Goal: Task Accomplishment & Management: Use online tool/utility

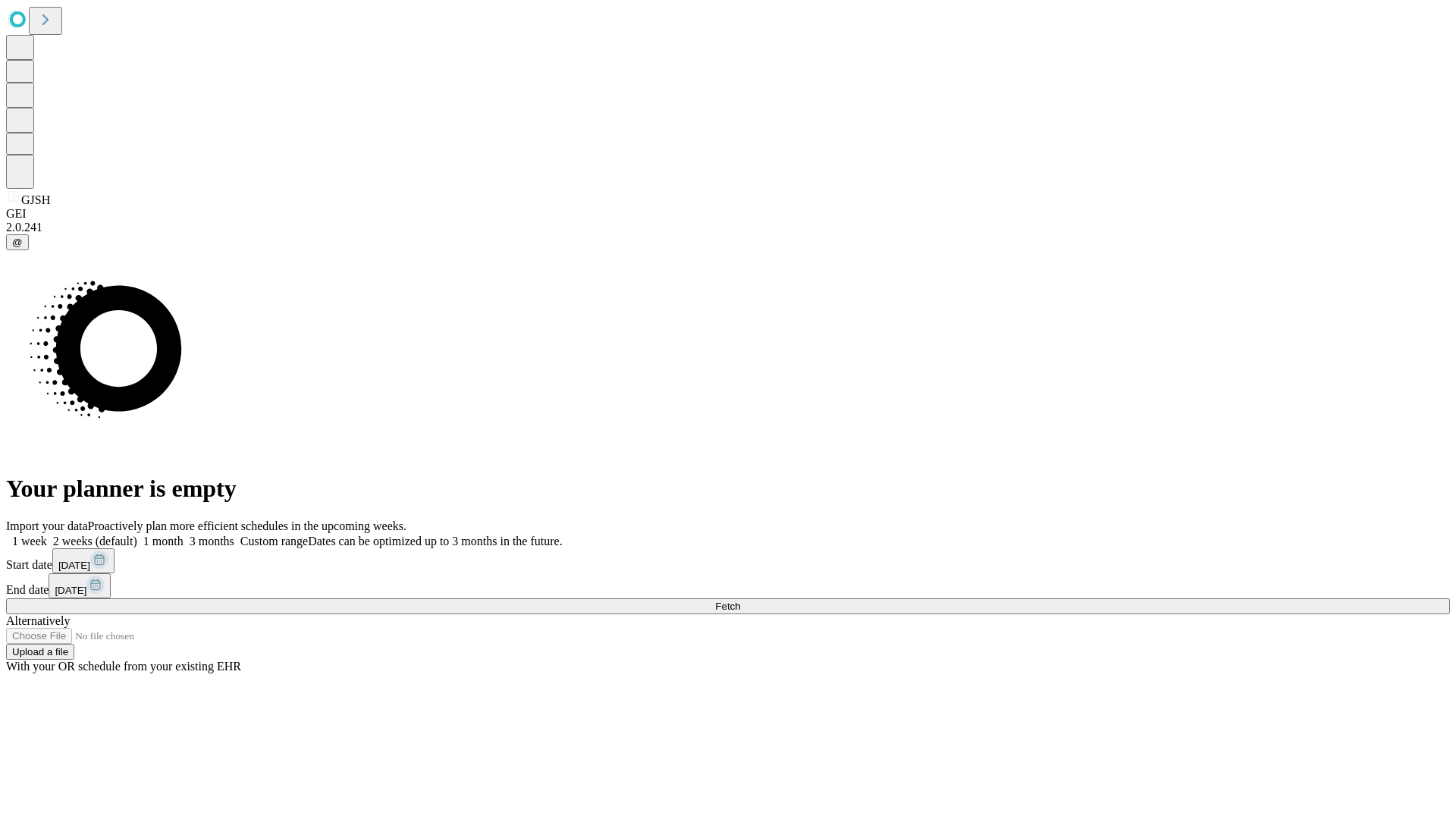
click at [740, 601] on span "Fetch" at bounding box center [727, 606] width 25 height 11
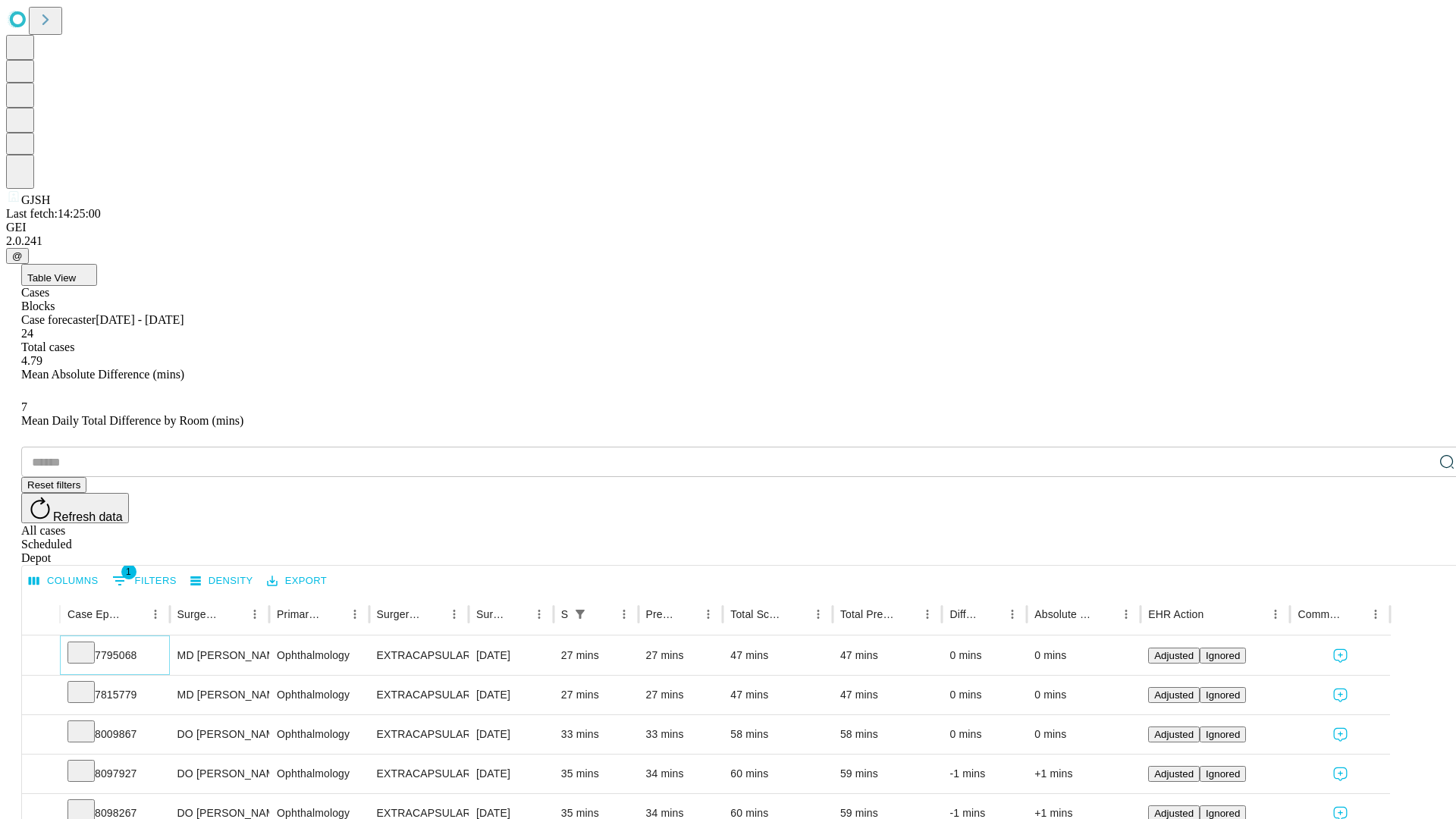
click at [88, 644] on icon at bounding box center [82, 651] width 15 height 15
